Goal: Transaction & Acquisition: Purchase product/service

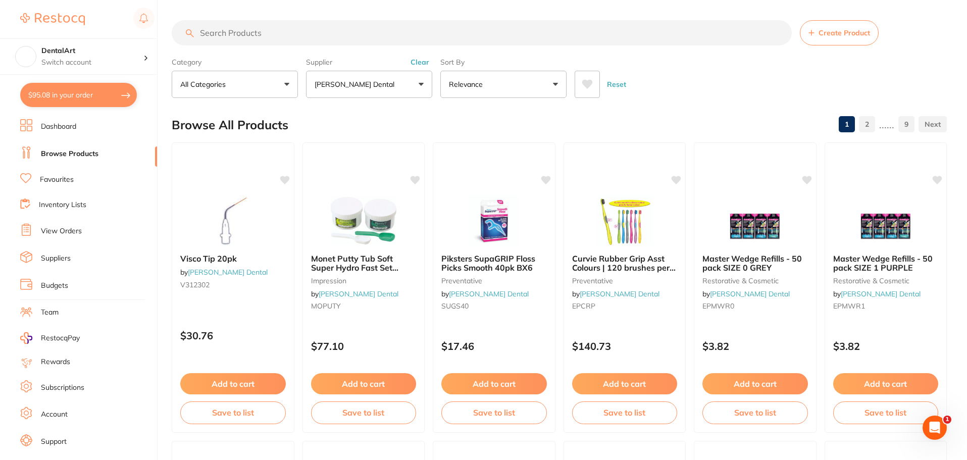
click at [119, 89] on button "$95.08 in your order" at bounding box center [78, 95] width 117 height 24
checkbox input "true"
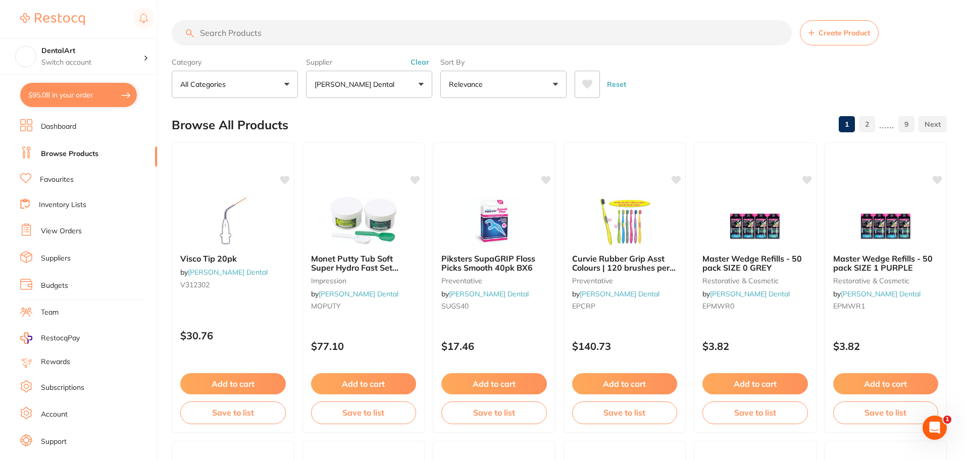
checkbox input "true"
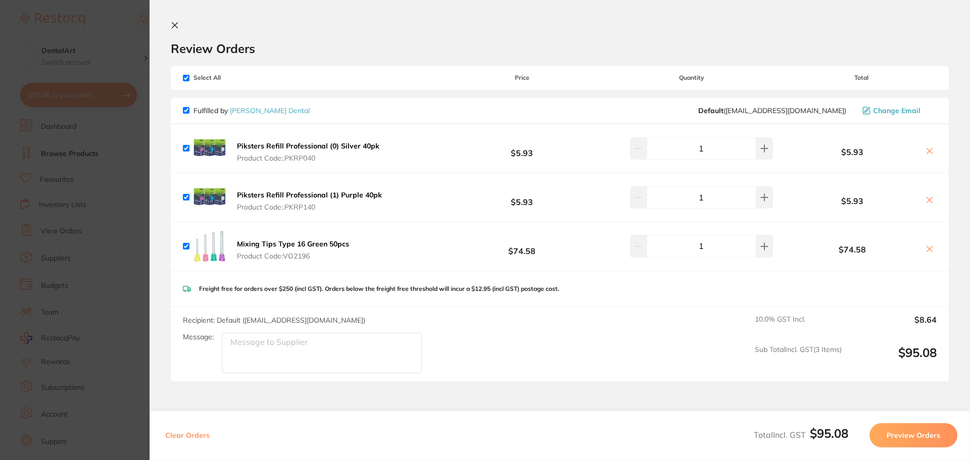
click at [101, 109] on section "Update RRP Set your pre negotiated price for this item. Item Agreed RRP (excl. …" at bounding box center [485, 230] width 970 height 460
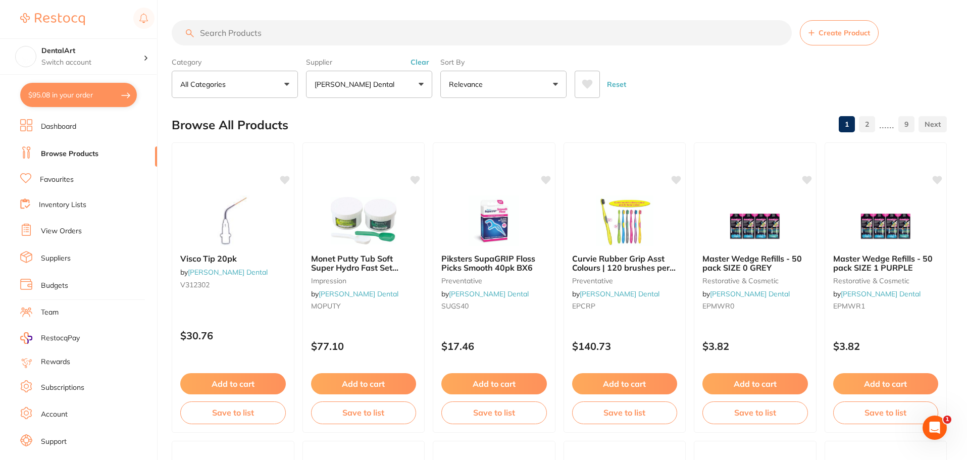
click at [78, 156] on link "Browse Products" at bounding box center [70, 154] width 58 height 10
click at [89, 151] on link "Browse Products" at bounding box center [70, 154] width 58 height 10
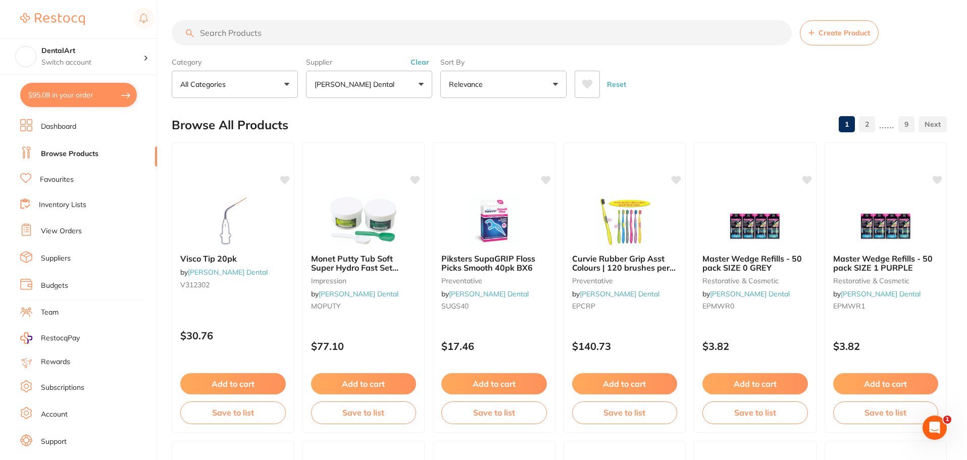
click at [242, 35] on input "search" at bounding box center [482, 32] width 620 height 25
paste input "EV9086"
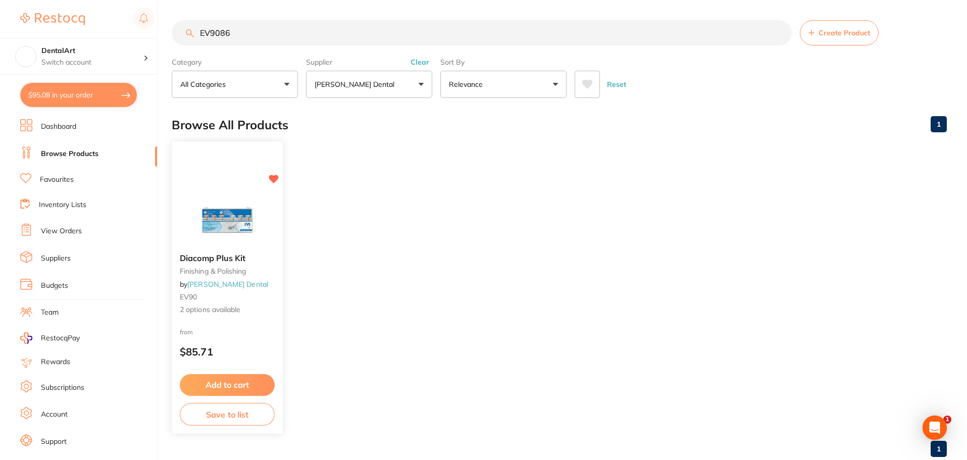
type input "EV9086"
click at [229, 216] on img at bounding box center [227, 219] width 66 height 51
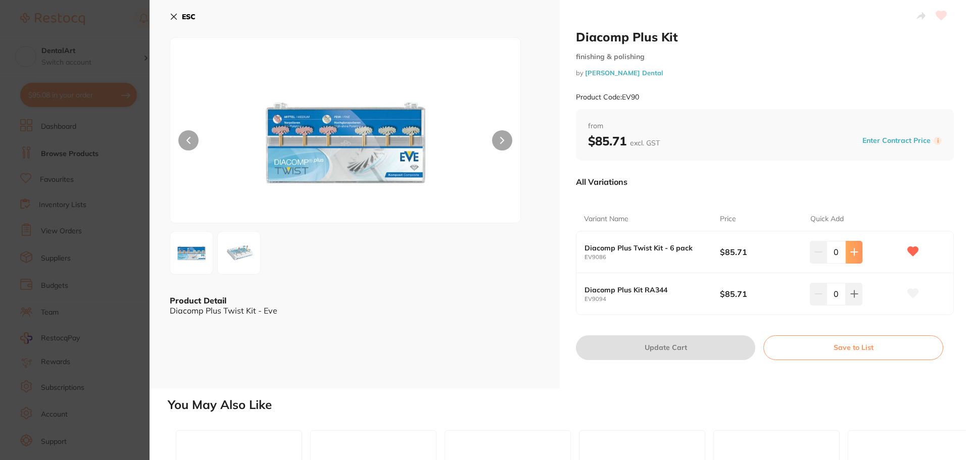
click at [853, 252] on icon at bounding box center [854, 252] width 7 height 7
type input "1"
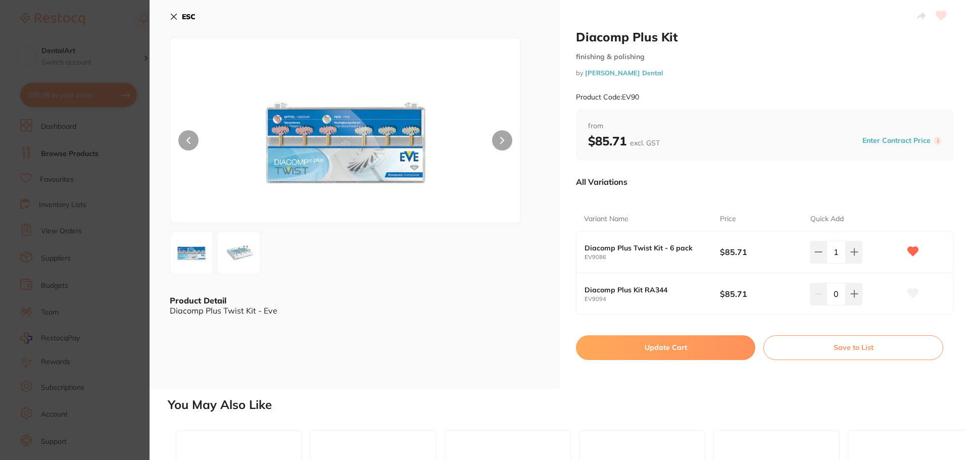
click at [655, 343] on button "Update Cart" at bounding box center [665, 347] width 179 height 24
checkbox input "false"
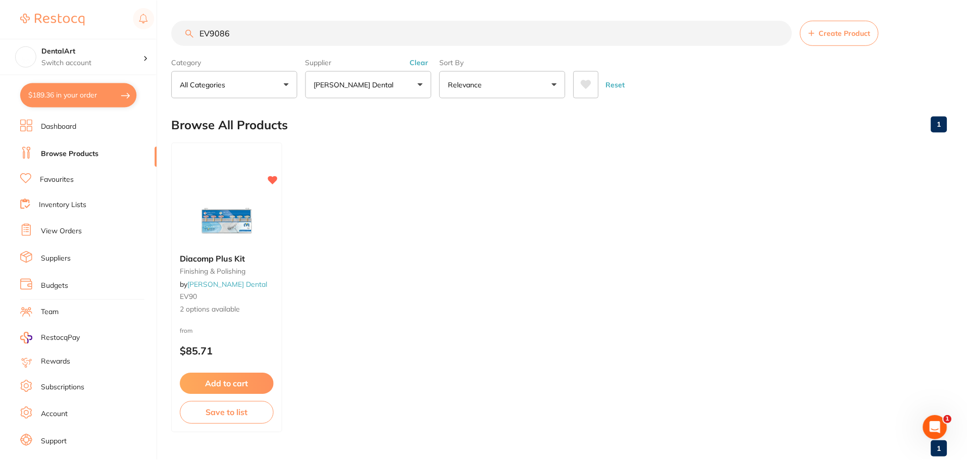
scroll to position [2, 0]
drag, startPoint x: 268, startPoint y: 26, endPoint x: 94, endPoint y: 25, distance: 173.8
click at [94, 25] on div "$189.36 DentalArt Switch account DentalArt $189.36 in your order Dashboard Brow…" at bounding box center [483, 228] width 967 height 460
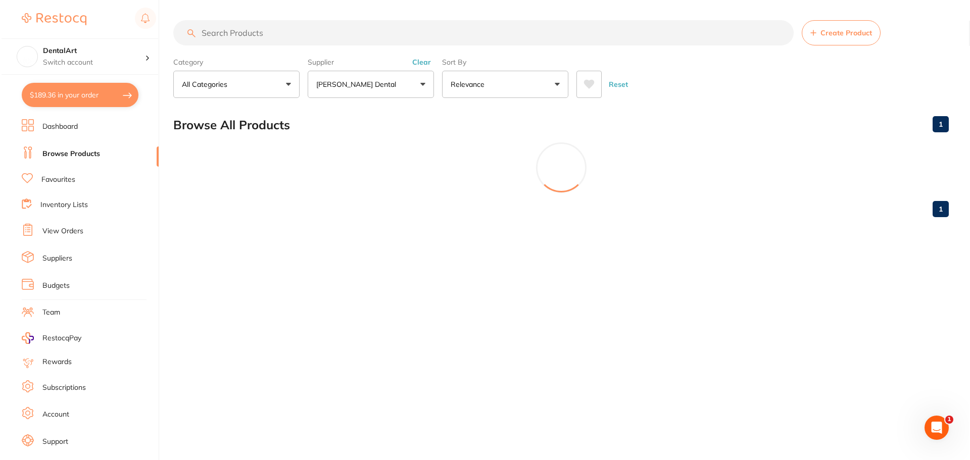
scroll to position [0, 0]
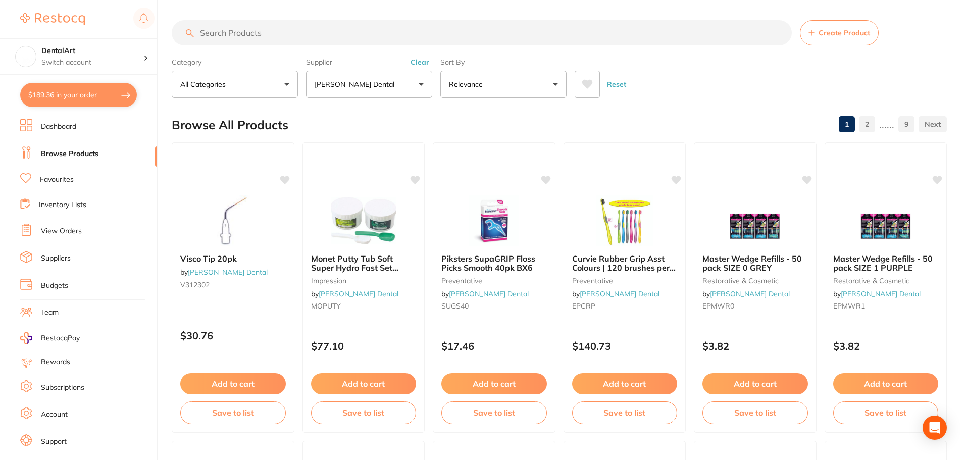
click at [124, 98] on button "$189.36 in your order" at bounding box center [78, 95] width 117 height 24
checkbox input "true"
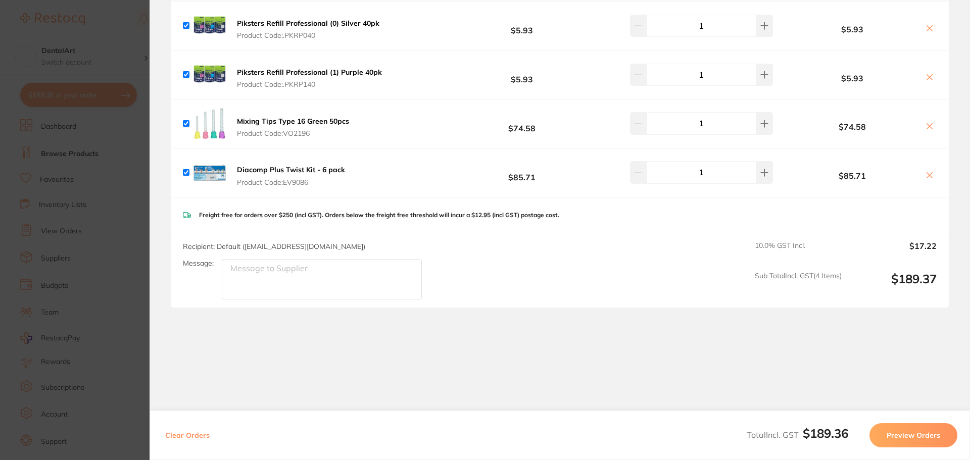
scroll to position [129, 0]
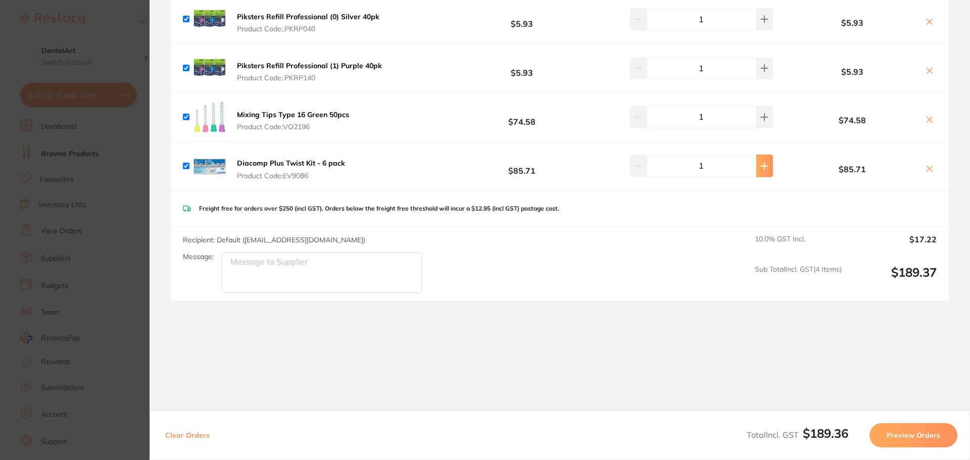
click at [760, 167] on icon at bounding box center [764, 166] width 8 height 8
type input "2"
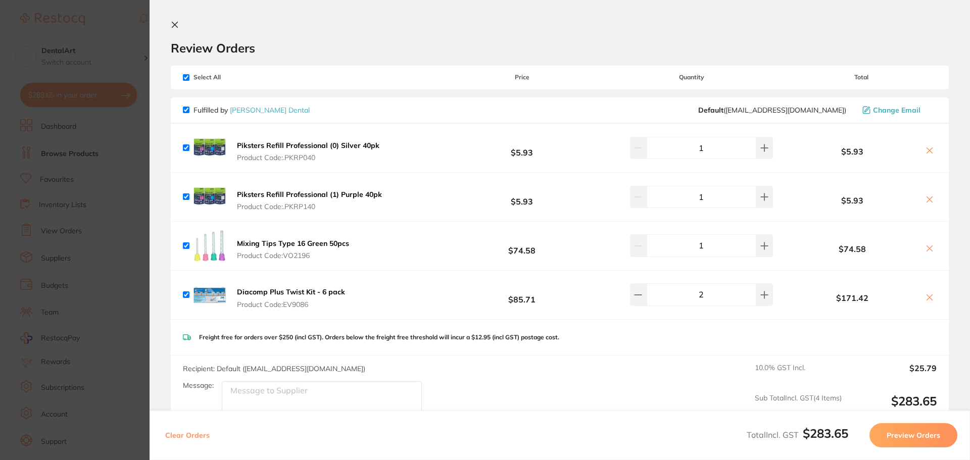
scroll to position [0, 0]
click at [125, 27] on section "Update RRP Set your pre negotiated price for this item. Item Agreed RRP (excl. …" at bounding box center [485, 230] width 970 height 460
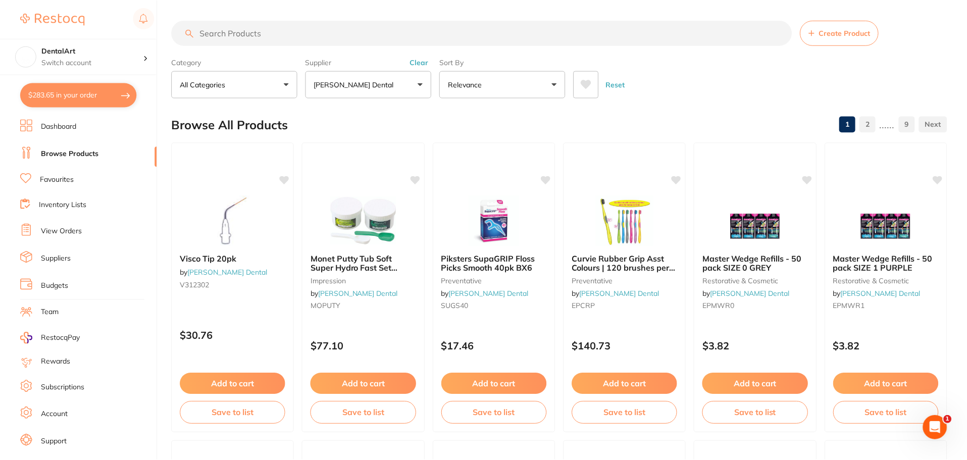
scroll to position [2, 0]
